Goal: Find specific page/section: Locate item on page

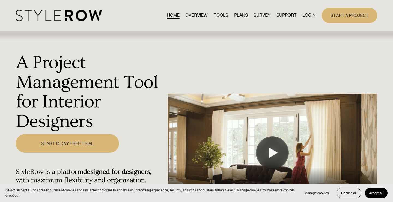
click at [309, 15] on link "LOGIN" at bounding box center [309, 15] width 13 height 7
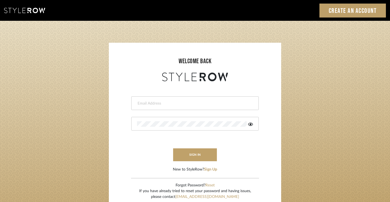
click at [176, 100] on div at bounding box center [194, 103] width 127 height 14
type input "jim@evolvedremodeling.com"
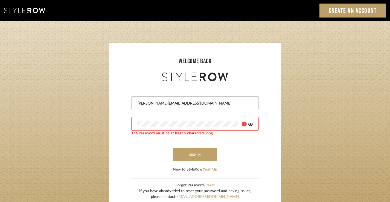
click at [250, 124] on icon at bounding box center [250, 123] width 5 height 3
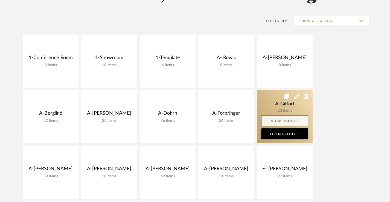
scroll to position [70, 0]
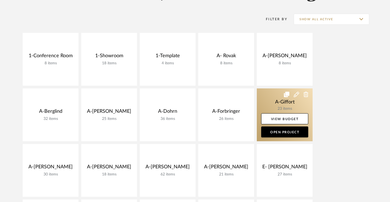
click at [288, 106] on link at bounding box center [284, 114] width 56 height 53
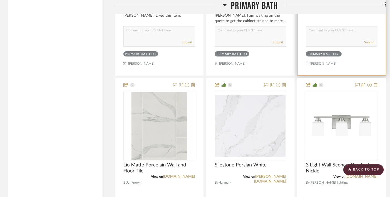
scroll to position [827, 0]
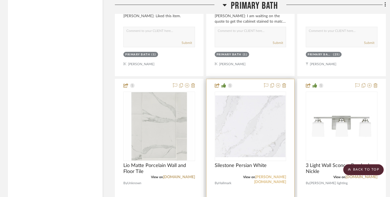
click at [270, 177] on link "cosentino.com" at bounding box center [270, 179] width 32 height 9
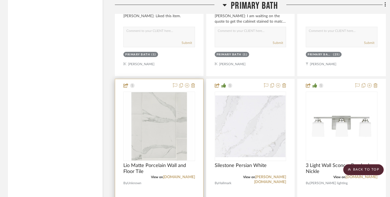
click at [161, 116] on img "0" at bounding box center [159, 126] width 68 height 68
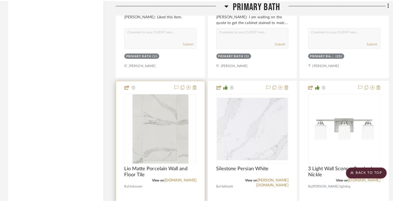
scroll to position [0, 0]
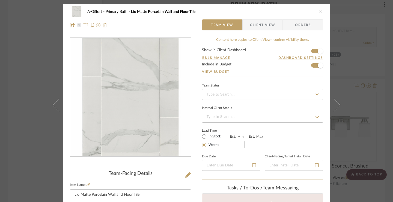
click at [266, 25] on span "Client View" at bounding box center [262, 24] width 25 height 11
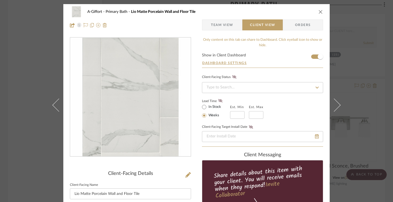
click at [320, 13] on icon "close" at bounding box center [321, 12] width 4 height 4
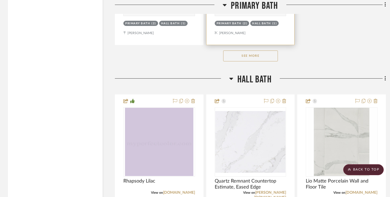
scroll to position [1356, 0]
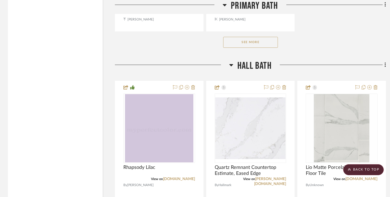
click at [243, 38] on button "See More" at bounding box center [250, 42] width 55 height 11
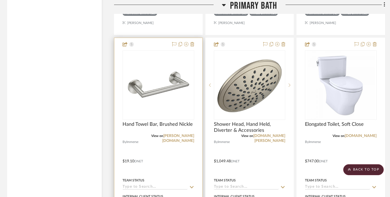
scroll to position [1589, 1]
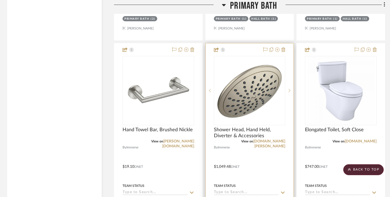
click at [240, 101] on img "0" at bounding box center [249, 91] width 68 height 68
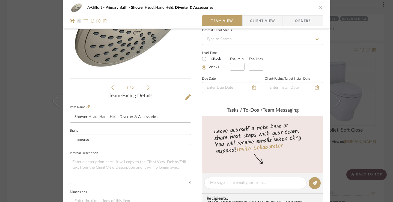
scroll to position [76, 0]
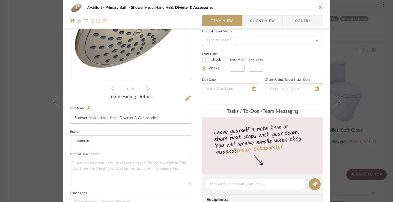
click at [259, 21] on span "Client View" at bounding box center [262, 20] width 25 height 11
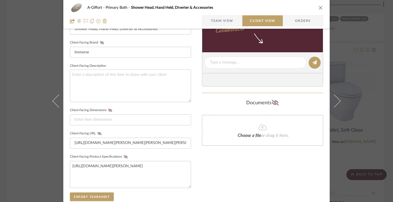
scroll to position [176, 0]
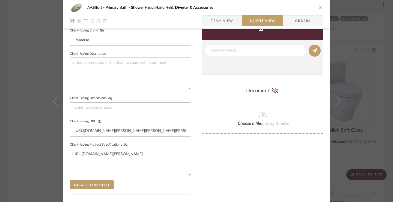
click at [110, 159] on textarea "https://assets.moen.com/shared/docs/instruction-sheets/ins1570g.pdf" at bounding box center [130, 162] width 121 height 27
click at [130, 130] on input "https://d1-proofing.moen.com/professional/products/Moen/Moen-Brushed-Nickel-One…" at bounding box center [130, 130] width 121 height 11
click at [319, 7] on icon "close" at bounding box center [321, 7] width 4 height 4
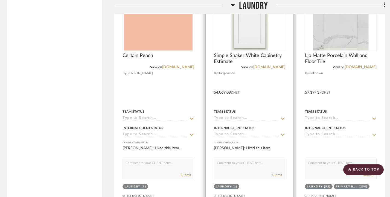
scroll to position [2732, 1]
